Goal: Task Accomplishment & Management: Complete application form

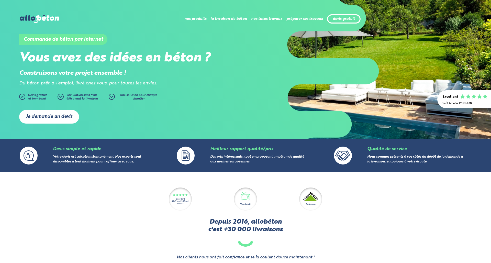
click at [64, 117] on link "Je demande un devis" at bounding box center [49, 117] width 60 height 14
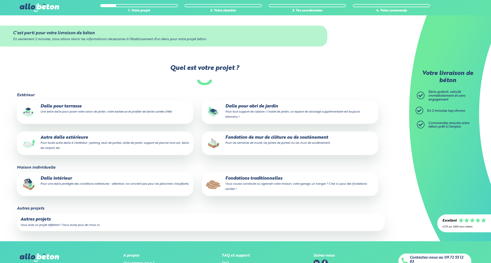
click at [73, 139] on p "Autre dalle extérieure Pour toute autre dalle à l'extérieur : parking, seuil de…" at bounding box center [104, 143] width 169 height 16
click at [0, 0] on input "Autre dalle extérieure Pour toute autre dalle à l'extérieur : parking, seuil de…" at bounding box center [0, 0] width 0 height 0
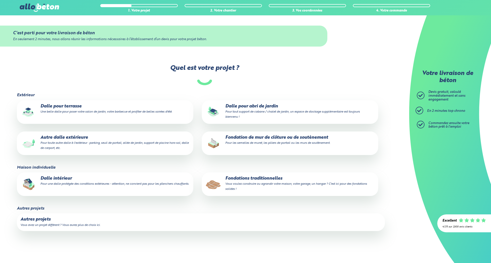
click at [67, 191] on label "Dalle intérieur Pour une dalle protégée des conditions extérieures - attention,…" at bounding box center [105, 184] width 176 height 24
click at [0, 0] on input "Dalle intérieur Pour une dalle protégée des conditions extérieures - attention,…" at bounding box center [0, 0] width 0 height 0
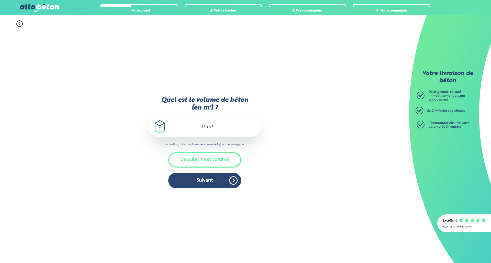
drag, startPoint x: 200, startPoint y: 125, endPoint x: 204, endPoint y: 128, distance: 5.7
click at [200, 125] on input "Quel est le volume de béton (en m³) ?" at bounding box center [200, 127] width 9 height 6
type input "15"
click at [202, 178] on button "Suivant" at bounding box center [204, 180] width 73 height 16
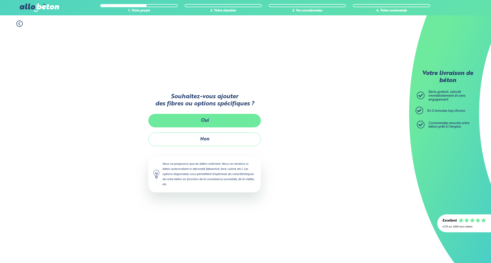
click at [211, 125] on button "Oui" at bounding box center [204, 121] width 112 height 14
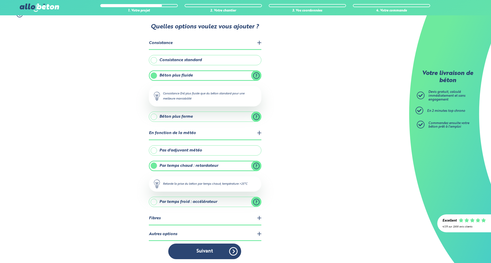
scroll to position [9, 0]
click at [182, 214] on legend "Fibres" at bounding box center [205, 218] width 112 height 13
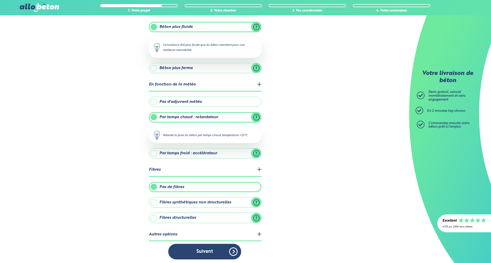
scroll to position [58, 0]
click at [155, 216] on label "Fibres structurelles" at bounding box center [205, 218] width 112 height 10
click at [0, 0] on input "Fibres structurelles" at bounding box center [0, 0] width 0 height 0
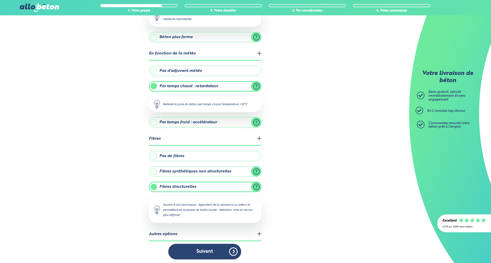
scroll to position [88, 0]
click at [166, 235] on legend "Autres options" at bounding box center [205, 234] width 112 height 13
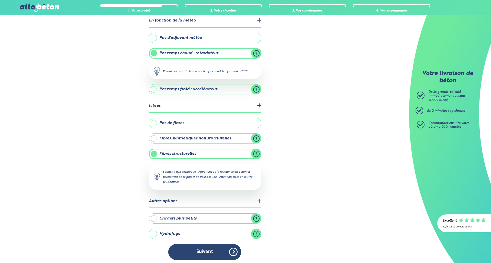
scroll to position [122, 0]
click at [254, 232] on label "Hydrofuge" at bounding box center [205, 234] width 112 height 10
click at [0, 0] on input "Hydrofuge" at bounding box center [0, 0] width 0 height 0
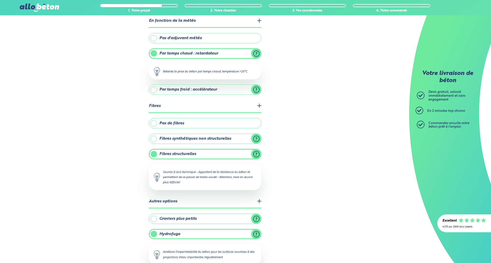
click at [254, 232] on label "Hydrofuge" at bounding box center [205, 234] width 112 height 10
click at [0, 0] on input "Hydrofuge" at bounding box center [0, 0] width 0 height 0
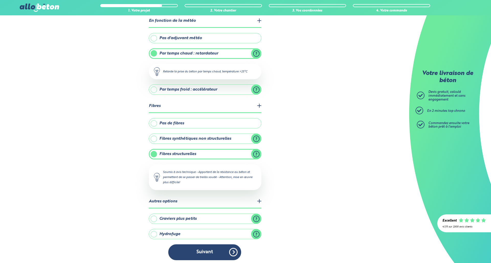
click at [154, 217] on label "Graviers plus petits" at bounding box center [205, 218] width 112 height 10
click at [0, 0] on input "Graviers plus petits" at bounding box center [0, 0] width 0 height 0
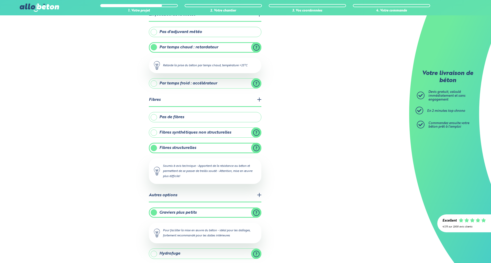
scroll to position [128, 0]
click at [254, 131] on label "Fibres synthétiques non structurelles" at bounding box center [205, 132] width 112 height 10
click at [0, 0] on input "Fibres synthétiques non structurelles" at bounding box center [0, 0] width 0 height 0
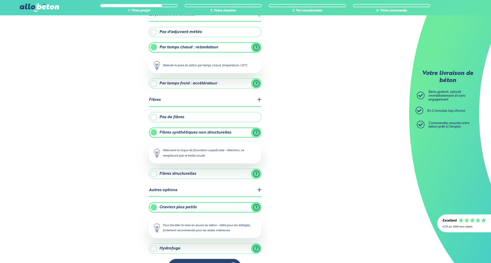
click at [155, 171] on label "Fibres structurelles" at bounding box center [205, 173] width 112 height 10
click at [0, 0] on input "Fibres structurelles" at bounding box center [0, 0] width 0 height 0
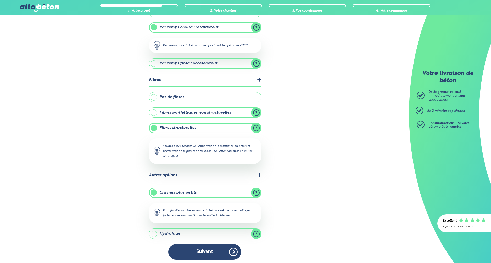
scroll to position [147, 0]
click at [209, 255] on button "Suivant" at bounding box center [204, 252] width 73 height 16
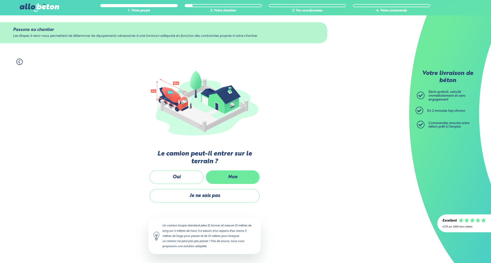
click at [223, 177] on label "Non" at bounding box center [233, 177] width 54 height 14
click at [0, 0] on input "Non" at bounding box center [0, 0] width 0 height 0
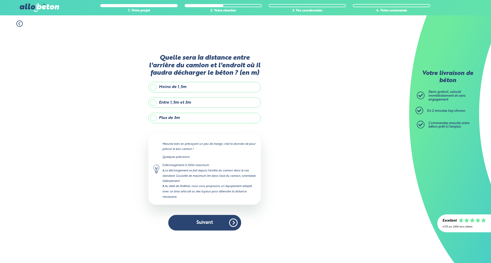
click at [149, 122] on label "Plus de 3m" at bounding box center [204, 118] width 112 height 10
click at [0, 0] on input "Plus de 3m" at bounding box center [0, 0] width 0 height 0
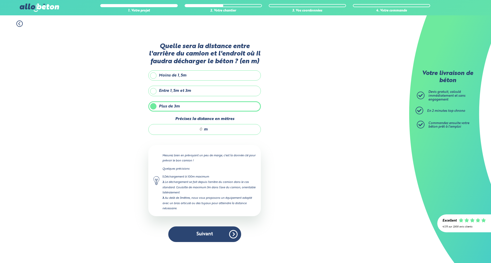
drag, startPoint x: 199, startPoint y: 134, endPoint x: 204, endPoint y: 134, distance: 5.1
click at [204, 134] on div "m" at bounding box center [204, 129] width 112 height 11
type input "10"
click at [213, 233] on button "Suivant" at bounding box center [204, 234] width 73 height 16
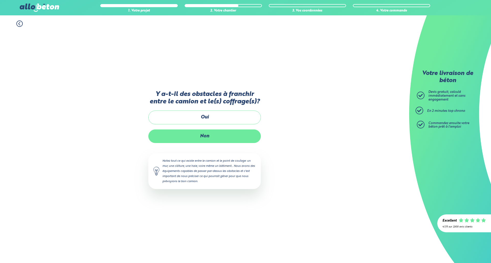
click at [198, 137] on label "Non" at bounding box center [204, 136] width 112 height 14
click at [0, 0] on input "Non" at bounding box center [0, 0] width 0 height 0
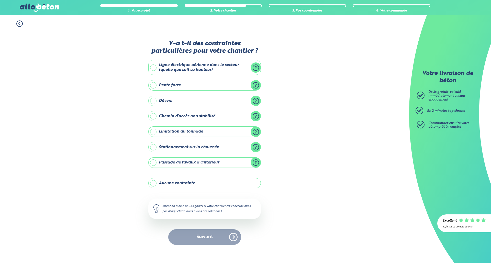
click at [177, 72] on label "Ligne électrique aérienne dans le secteur (quelle que soit sa hauteur)" at bounding box center [204, 67] width 112 height 15
click at [0, 0] on input "Ligne électrique aérienne dans le secteur (quelle que soit sa hauteur)" at bounding box center [0, 0] width 0 height 0
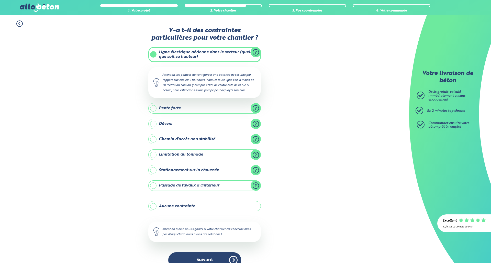
click at [153, 169] on label "Stationnement sur la chaussée" at bounding box center [204, 170] width 112 height 10
click at [0, 0] on input "Stationnement sur la chaussée" at bounding box center [0, 0] width 0 height 0
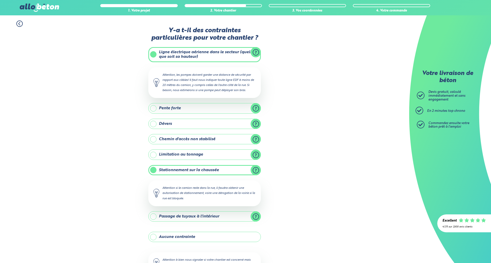
click at [153, 235] on label "Aucune contrainte" at bounding box center [204, 236] width 112 height 10
click at [0, 0] on input "Aucune contrainte" at bounding box center [0, 0] width 0 height 0
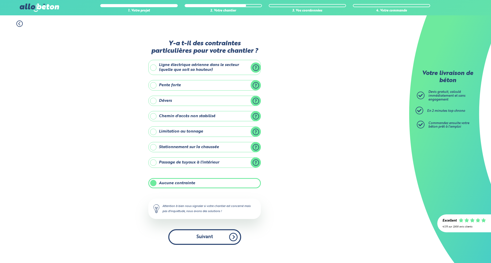
click at [193, 232] on button "Suivant" at bounding box center [204, 237] width 73 height 16
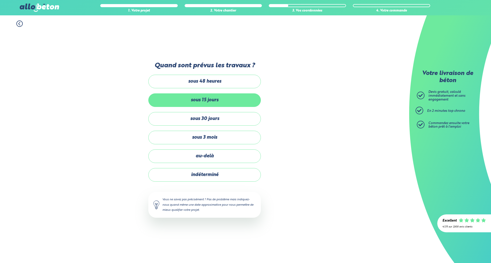
click at [199, 97] on label "sous 15 jours" at bounding box center [204, 100] width 112 height 14
click at [0, 0] on input "sous 15 jours" at bounding box center [0, 0] width 0 height 0
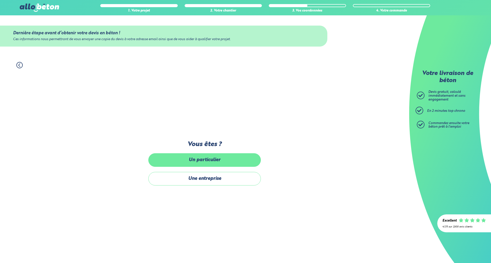
click at [211, 165] on label "Un particulier" at bounding box center [204, 160] width 112 height 14
click at [0, 0] on input "Un particulier" at bounding box center [0, 0] width 0 height 0
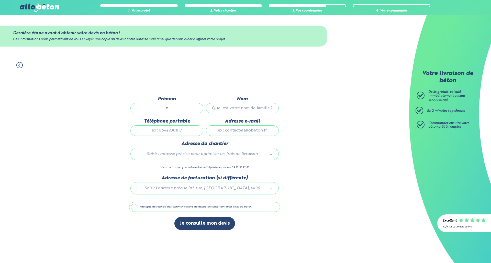
type input "e"
type input "r"
type input "0600000000"
click at [236, 132] on input "Adresse e-mail" at bounding box center [242, 130] width 73 height 10
click at [243, 132] on input "Adresse e-mail" at bounding box center [242, 130] width 73 height 10
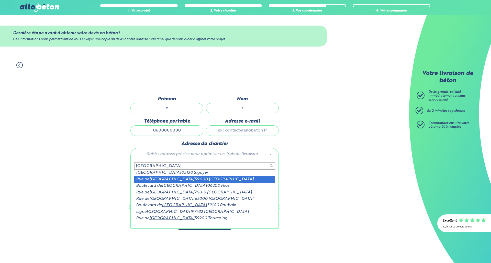
type input "[GEOGRAPHIC_DATA]"
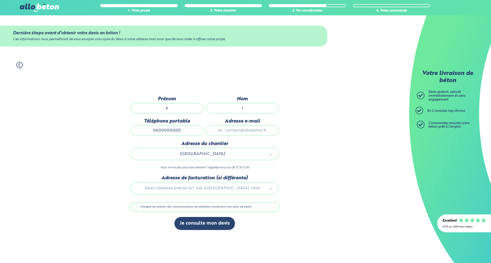
click at [237, 135] on input "Adresse e-mail" at bounding box center [242, 130] width 73 height 10
click at [251, 134] on input "Adresse e-mail" at bounding box center [242, 130] width 73 height 10
click at [158, 209] on label "J'accepte de recevoir des communications de allobéton concernant mon devis de b…" at bounding box center [204, 207] width 151 height 10
click at [0, 0] on input "J'accepte de recevoir des communications de allobéton concernant mon devis de b…" at bounding box center [0, 0] width 0 height 0
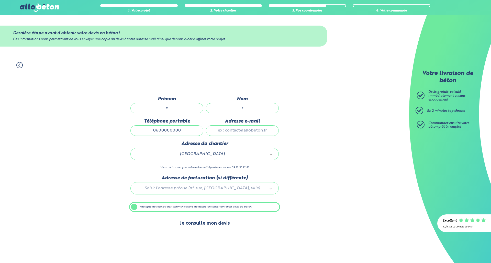
click at [188, 219] on button "Je consulte mon devis" at bounding box center [204, 223] width 61 height 13
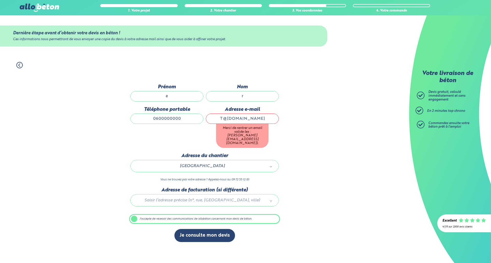
type input "T@[DOMAIN_NAME]"
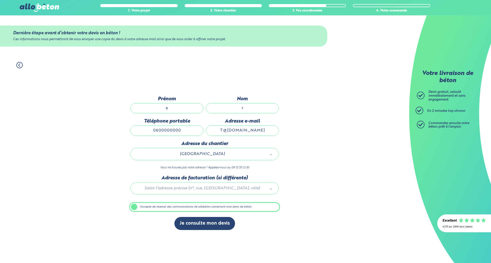
click at [273, 156] on div "[GEOGRAPHIC_DATA]" at bounding box center [204, 154] width 148 height 12
click at [212, 221] on button "Je consulte mon devis" at bounding box center [204, 223] width 61 height 13
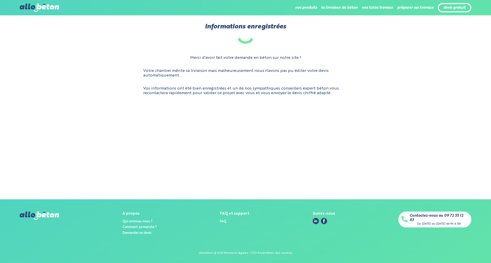
click at [175, 83] on div "Merci d'avoir fait votre demande en béton sur notre site ! Votre chantier mérit…" at bounding box center [245, 75] width 451 height 48
